Goal: Communication & Community: Answer question/provide support

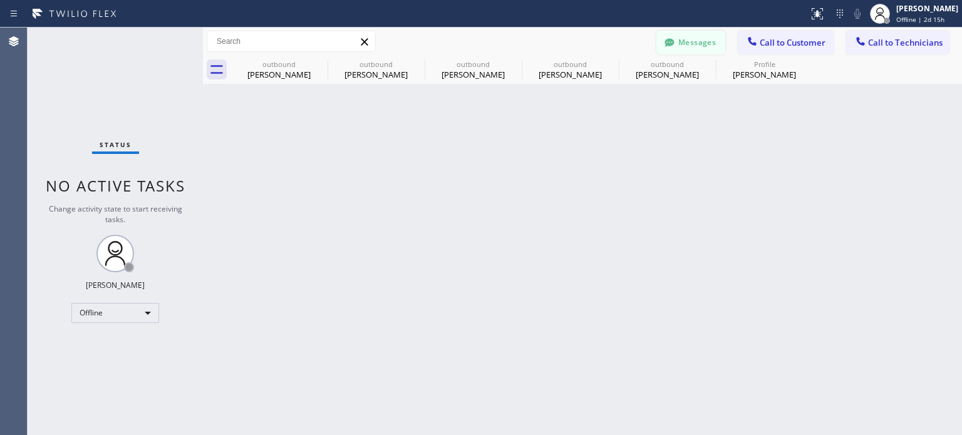
click at [697, 44] on button "Messages" at bounding box center [691, 43] width 69 height 24
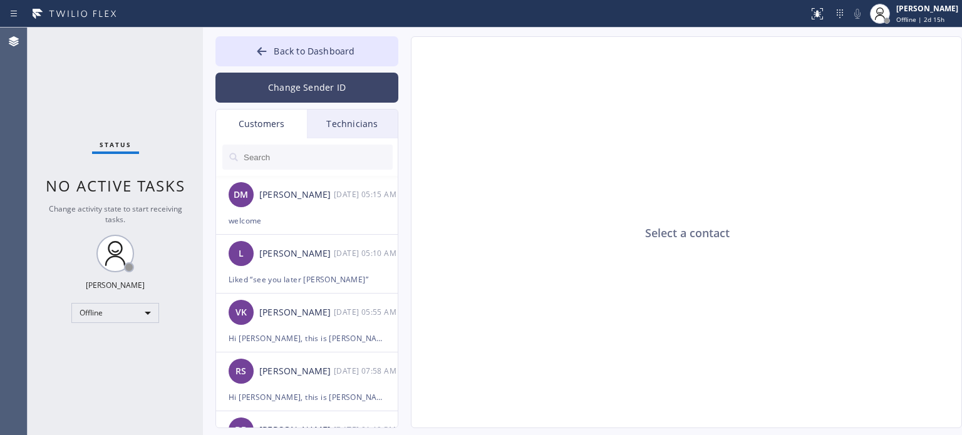
click at [325, 74] on button "Change Sender ID" at bounding box center [307, 88] width 183 height 30
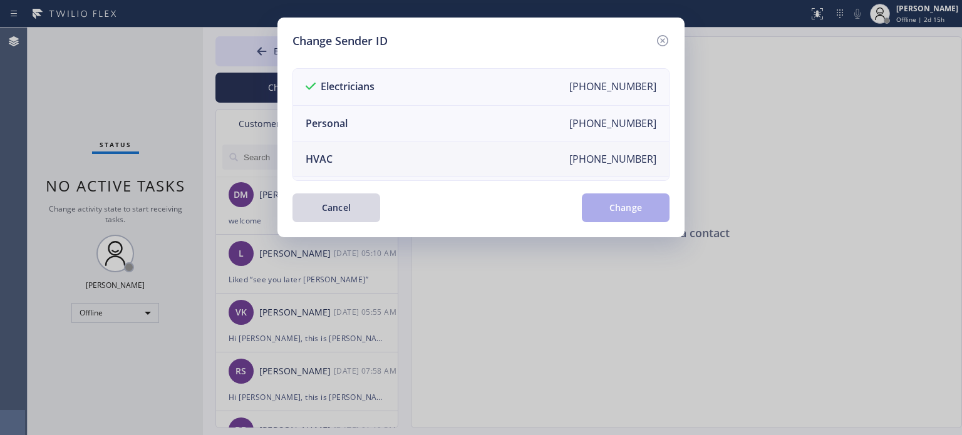
click at [338, 157] on li "HVAC [PHONE_NUMBER]" at bounding box center [481, 160] width 376 height 36
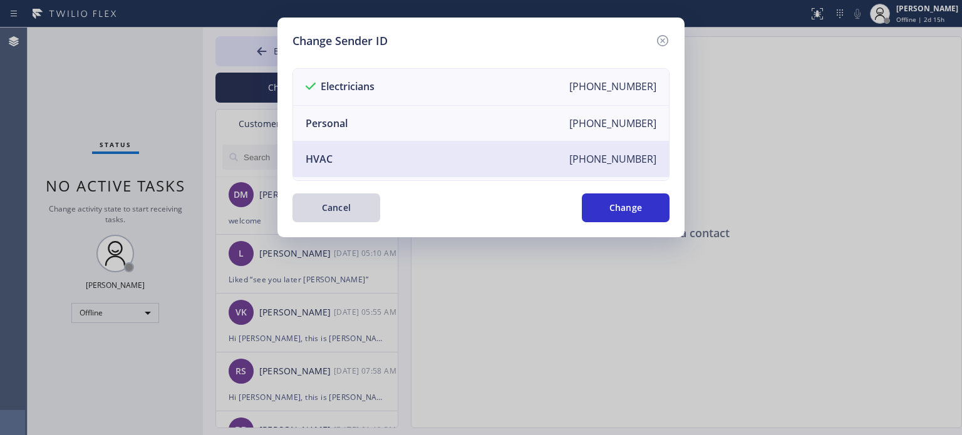
click at [674, 204] on div "Change Sender ID Electricians [PHONE_NUMBER] Personal [PHONE_NUMBER] HVAC [PHON…" at bounding box center [481, 128] width 407 height 220
click at [655, 199] on button "Change" at bounding box center [626, 208] width 88 height 29
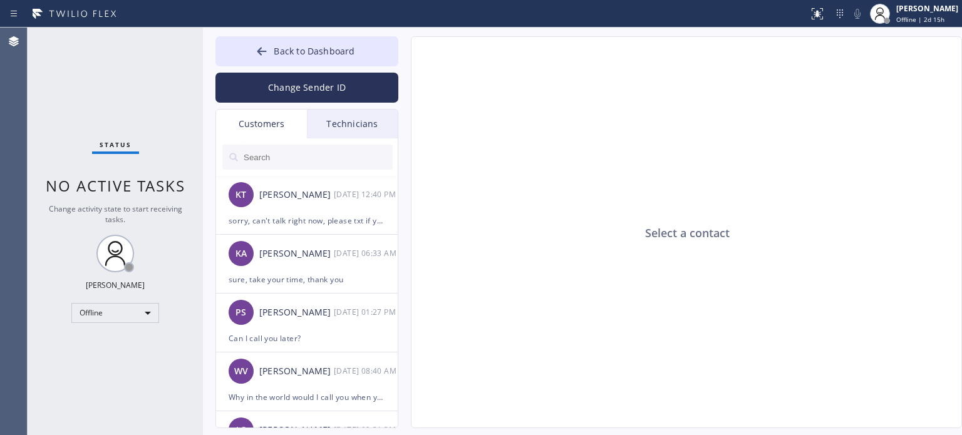
click at [268, 157] on input "text" at bounding box center [317, 157] width 150 height 25
click at [269, 159] on input "text" at bounding box center [317, 157] width 150 height 25
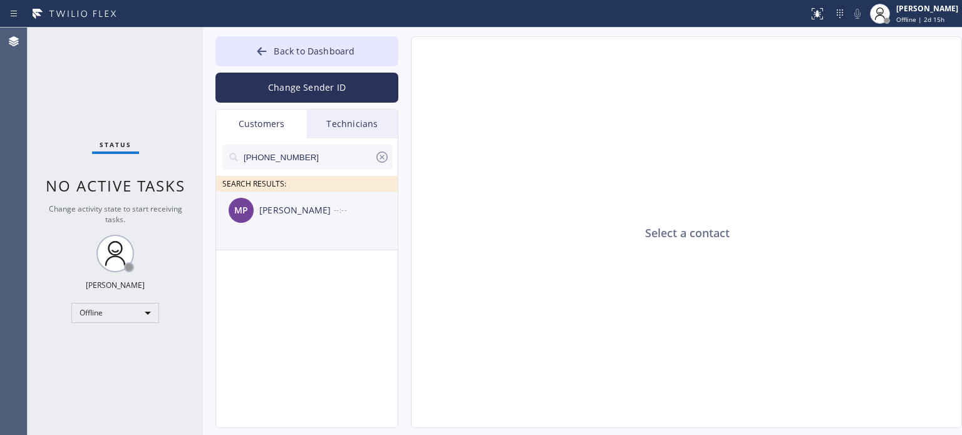
click at [292, 215] on div "[PERSON_NAME]" at bounding box center [296, 211] width 75 height 14
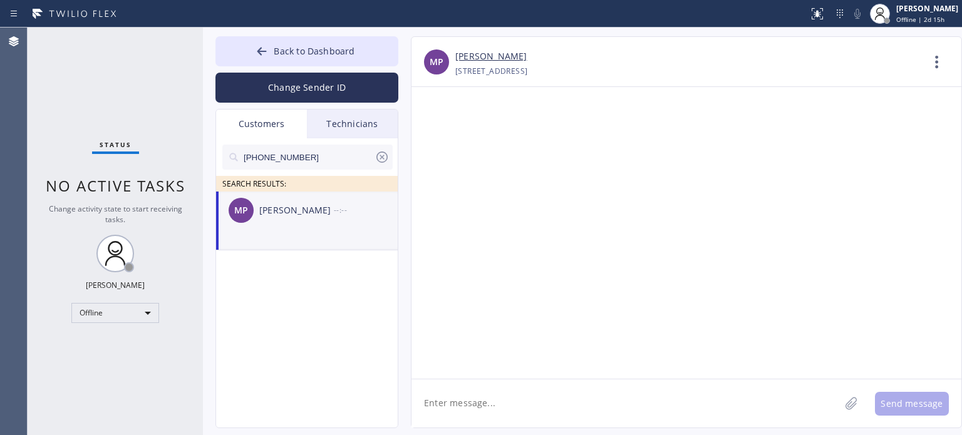
click at [559, 412] on textarea at bounding box center [626, 404] width 429 height 48
type textarea "Good morning [PERSON_NAME]"
click at [378, 154] on icon at bounding box center [382, 157] width 15 height 15
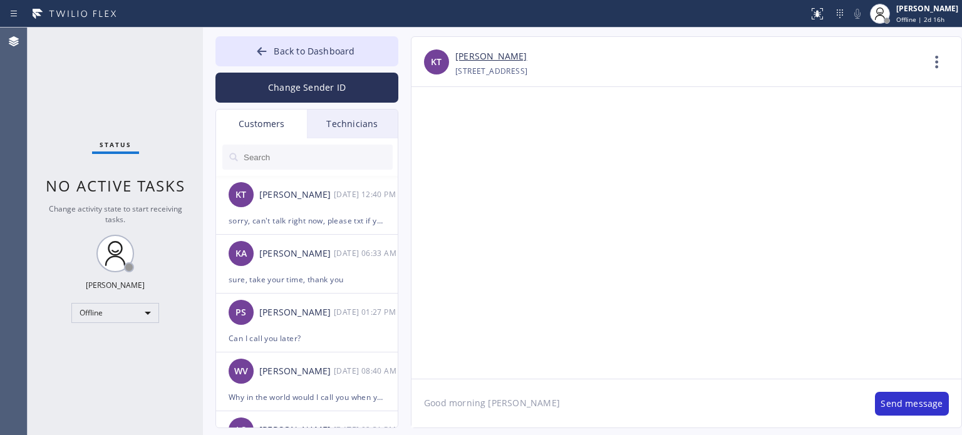
click at [718, 92] on div at bounding box center [687, 233] width 550 height 292
click at [301, 58] on button "Back to Dashboard" at bounding box center [307, 51] width 183 height 30
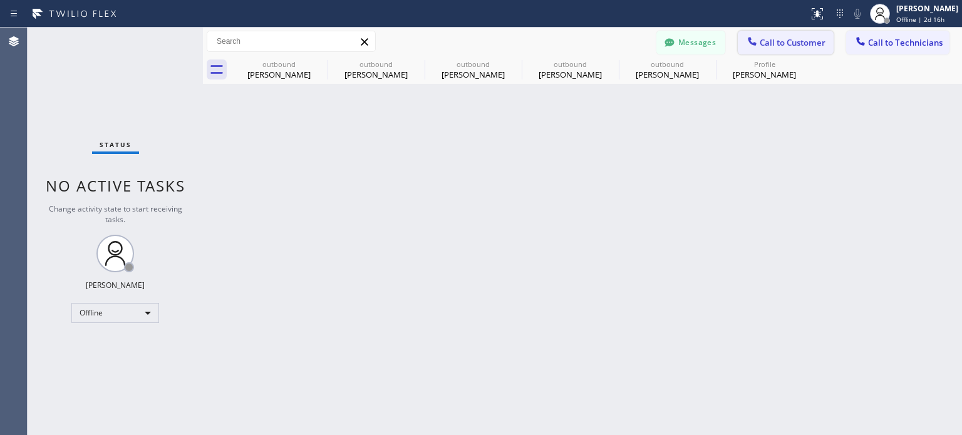
click at [782, 39] on span "Call to Customer" at bounding box center [793, 42] width 66 height 11
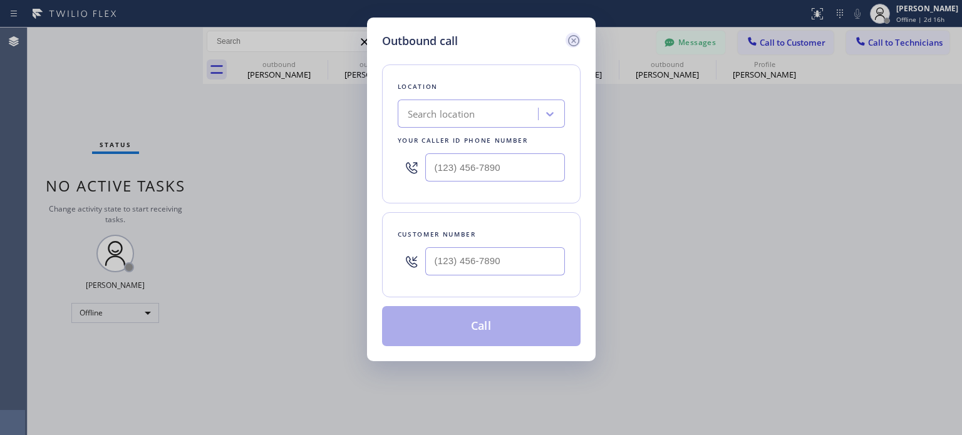
click at [574, 42] on icon at bounding box center [573, 40] width 15 height 15
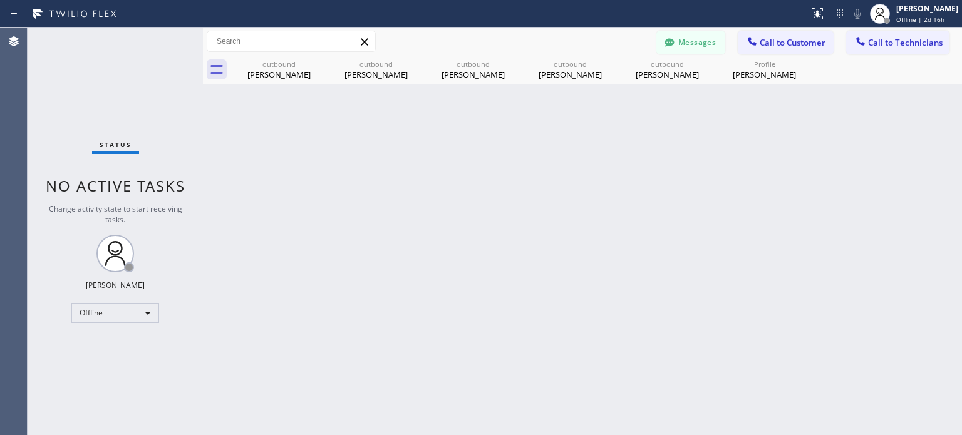
click at [115, 323] on div "Status No active tasks Change activity state to start receiving tasks. [PERSON_…" at bounding box center [115, 232] width 175 height 408
click at [115, 312] on div "Offline" at bounding box center [115, 313] width 88 height 20
drag, startPoint x: 115, startPoint y: 312, endPoint x: 404, endPoint y: 253, distance: 294.8
click at [107, 348] on li "Available" at bounding box center [114, 345] width 85 height 15
drag, startPoint x: 775, startPoint y: 40, endPoint x: 630, endPoint y: 158, distance: 186.6
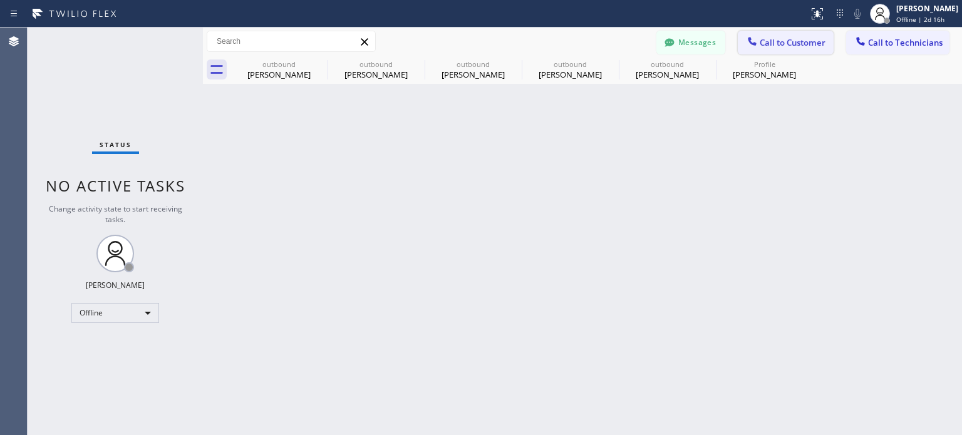
click at [774, 40] on span "Call to Customer" at bounding box center [793, 42] width 66 height 11
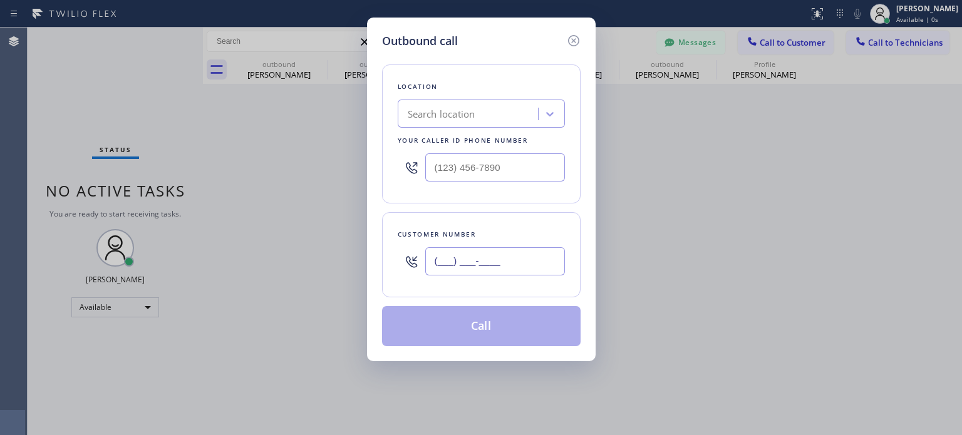
click at [535, 263] on input "(___) ___-____" at bounding box center [495, 262] width 140 height 28
paste input "978) 399-9049"
type input "[PHONE_NUMBER]"
click at [477, 113] on div "Search location" at bounding box center [470, 114] width 137 height 22
paste input "Best [US_STATE] Heating and AC Repair"
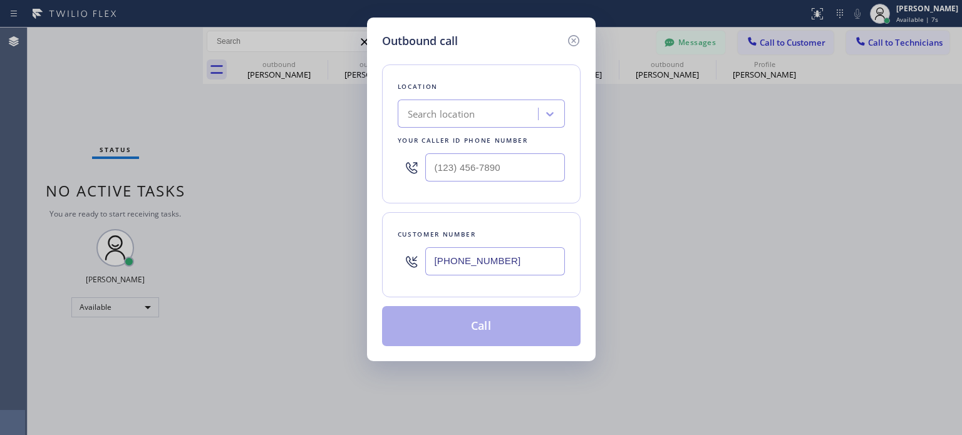
type input "Best [US_STATE] Heating and AC Repair"
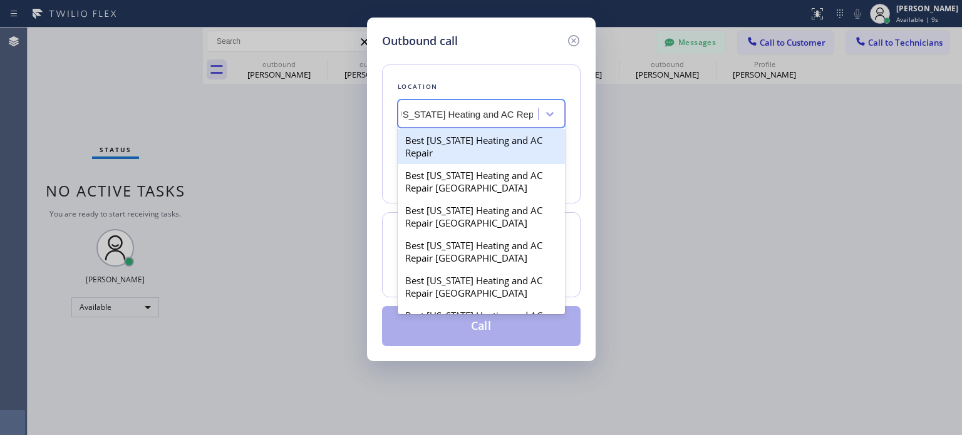
click at [469, 148] on div "Best [US_STATE] Heating and AC Repair" at bounding box center [481, 146] width 167 height 35
type input "[PHONE_NUMBER]"
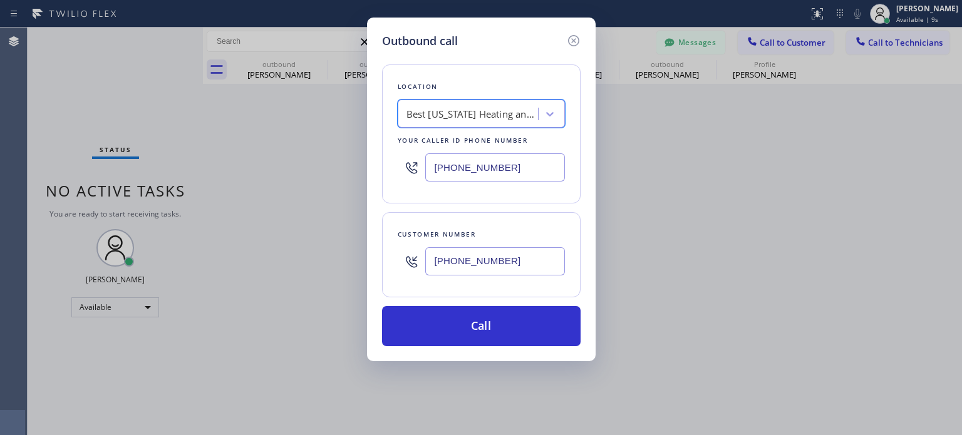
scroll to position [0, 1]
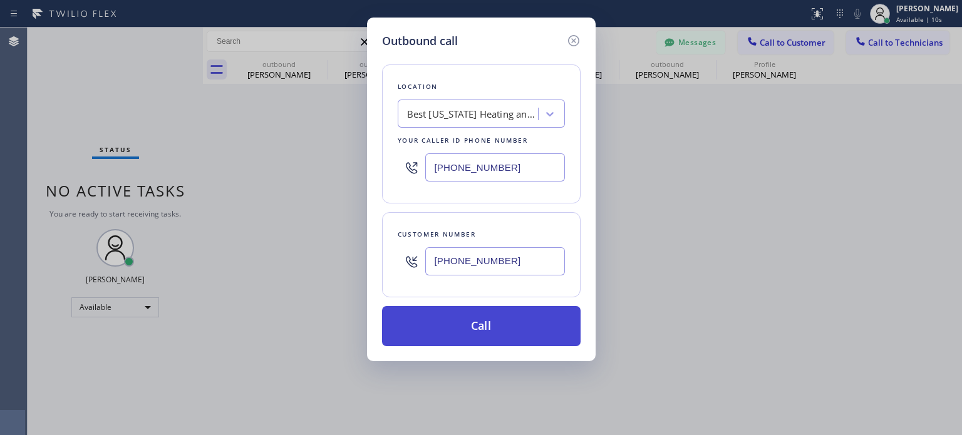
click at [467, 328] on button "Call" at bounding box center [481, 326] width 199 height 40
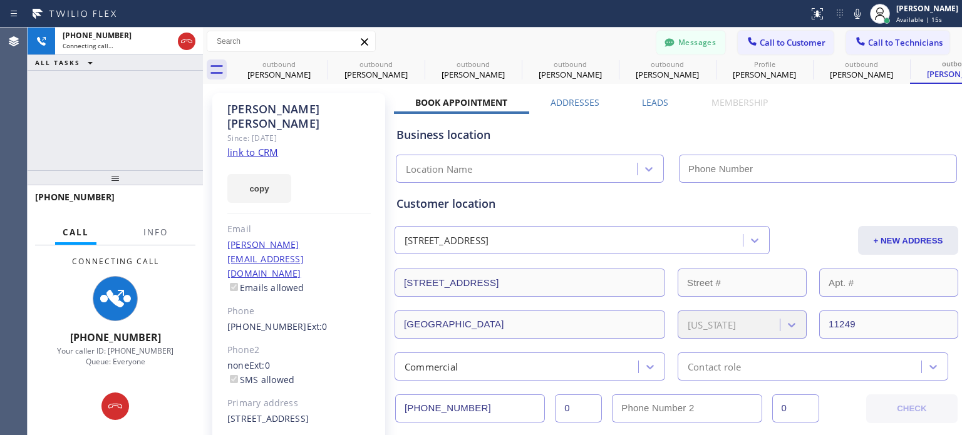
type input "[PHONE_NUMBER]"
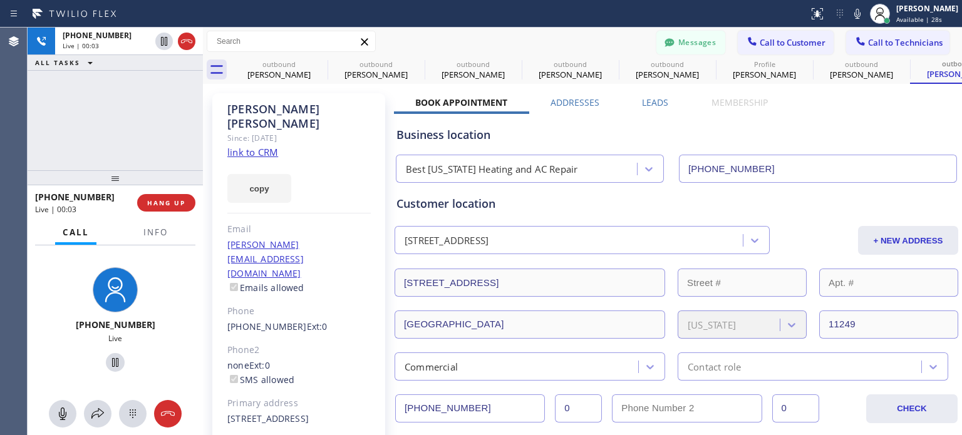
click at [841, 137] on div "Business location" at bounding box center [677, 135] width 560 height 17
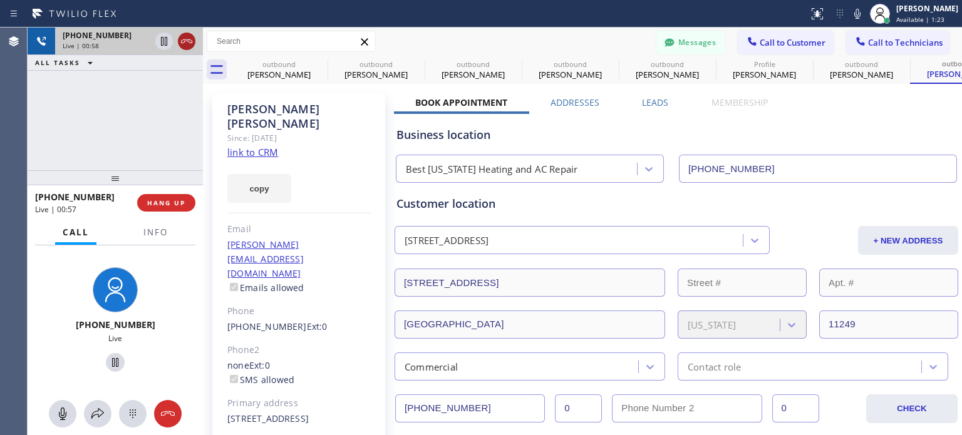
click at [183, 36] on icon at bounding box center [186, 41] width 15 height 15
